Goal: Register for event/course

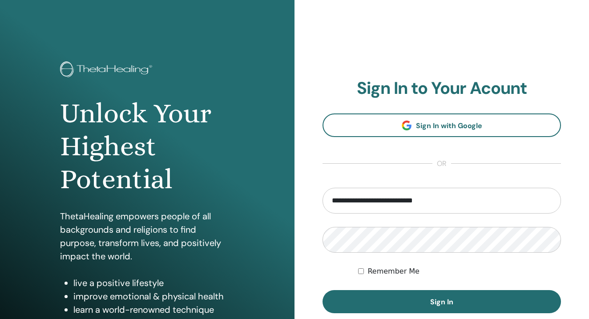
click at [419, 304] on button "Sign In" at bounding box center [442, 301] width 239 height 23
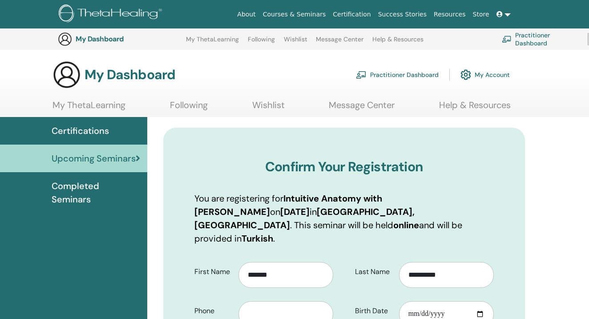
scroll to position [211, 0]
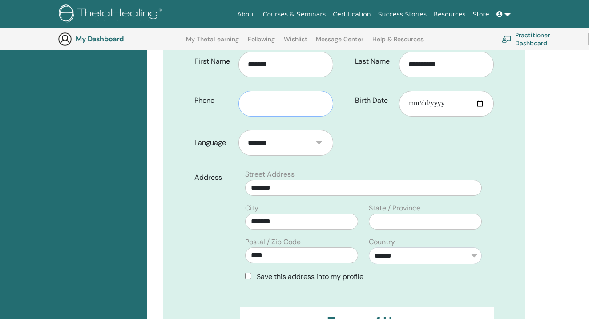
click at [273, 117] on input "text" at bounding box center [286, 104] width 95 height 26
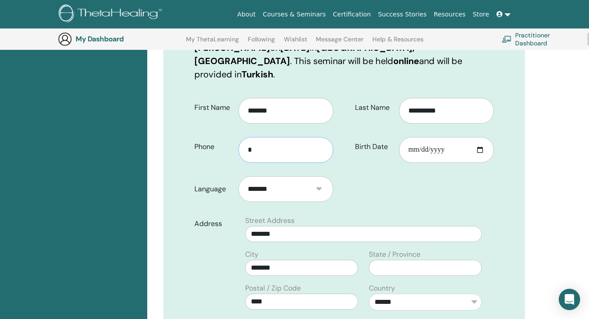
click at [267, 138] on input "*" at bounding box center [286, 150] width 95 height 26
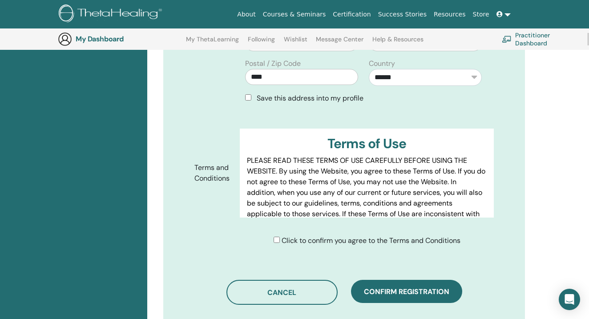
scroll to position [422, 0]
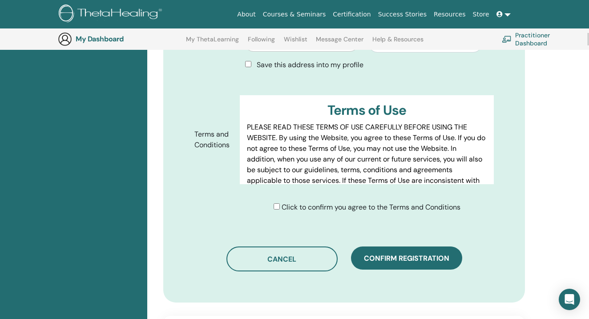
type input "**********"
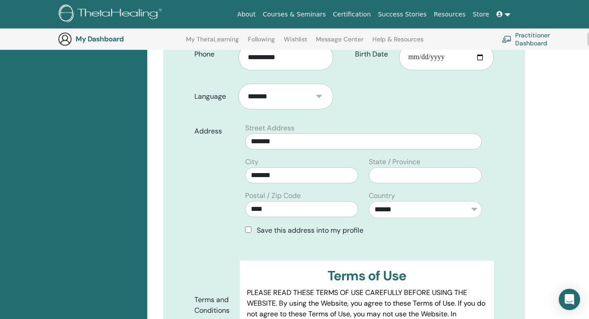
scroll to position [260, 0]
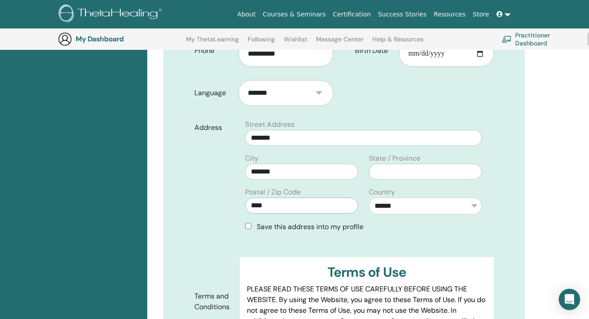
click at [276, 198] on input "****" at bounding box center [301, 206] width 113 height 16
type input "*"
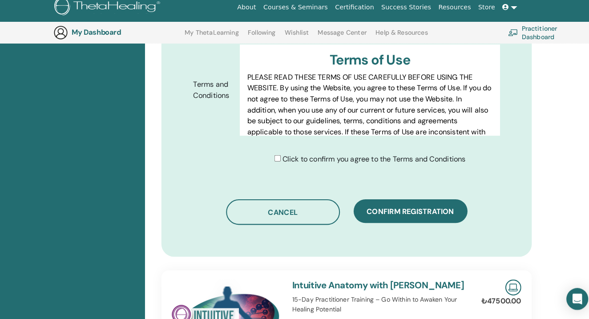
scroll to position [472, 0]
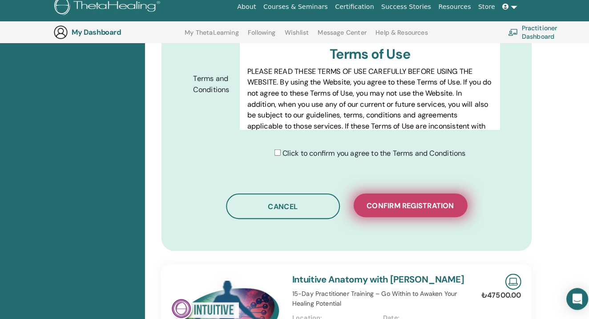
type input "*****"
click at [396, 204] on span "Confirm registration" at bounding box center [406, 208] width 85 height 9
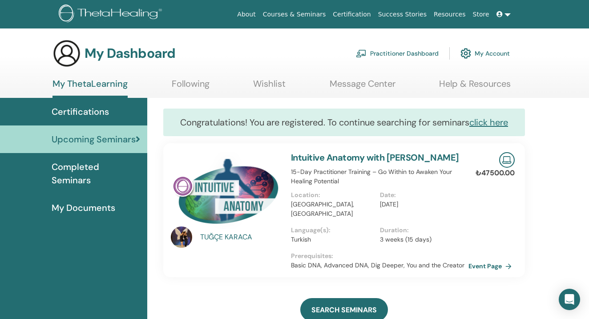
click at [112, 163] on span "Completed Seminars" at bounding box center [96, 173] width 89 height 27
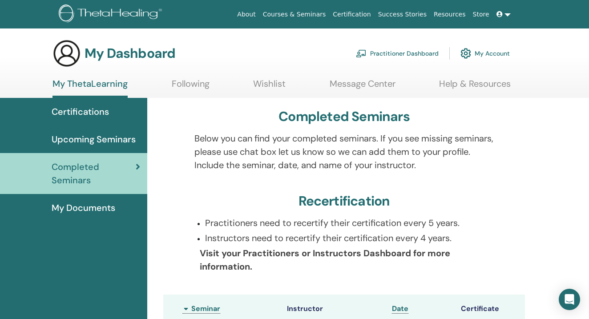
click at [261, 88] on link "Wishlist" at bounding box center [269, 86] width 32 height 17
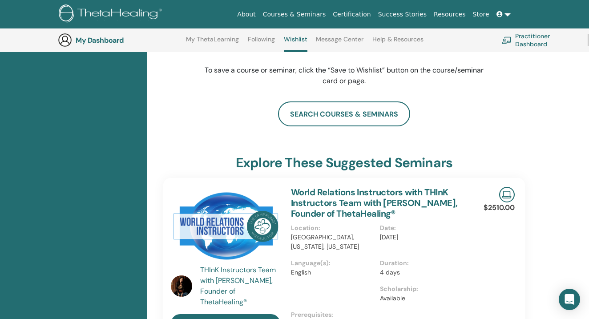
scroll to position [103, 0]
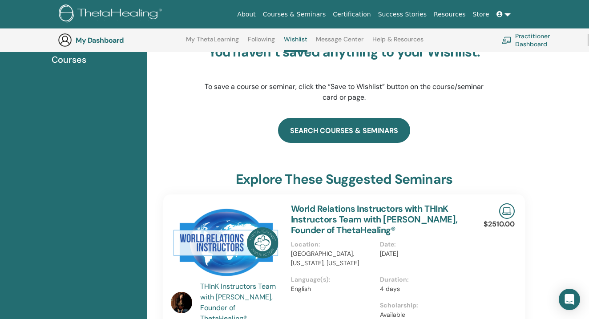
click at [327, 128] on link "search courses & seminars" at bounding box center [344, 130] width 132 height 25
